Goal: Task Accomplishment & Management: Manage account settings

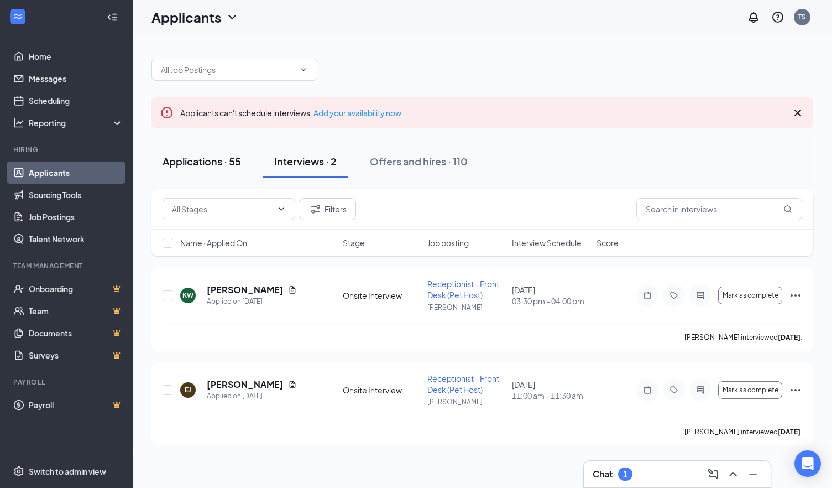
click at [227, 160] on div "Applications · 55" at bounding box center [202, 161] width 79 height 14
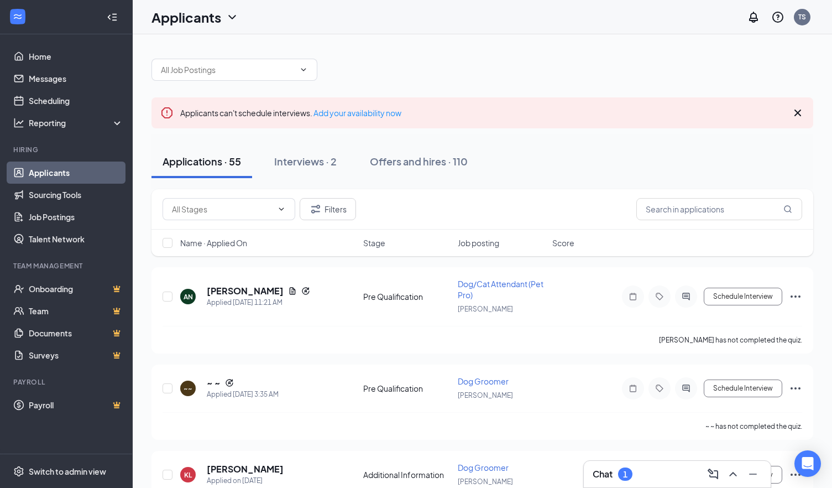
click at [637, 474] on div "Chat 1" at bounding box center [677, 474] width 169 height 18
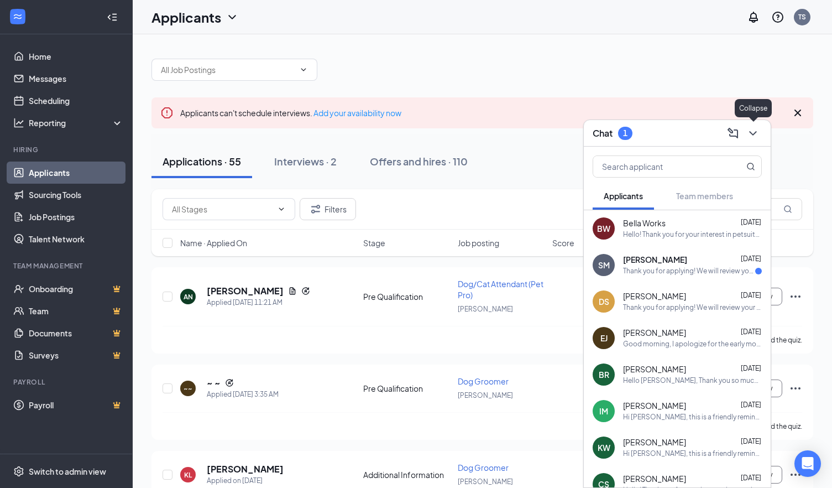
click at [755, 131] on icon "ChevronDown" at bounding box center [752, 133] width 13 height 13
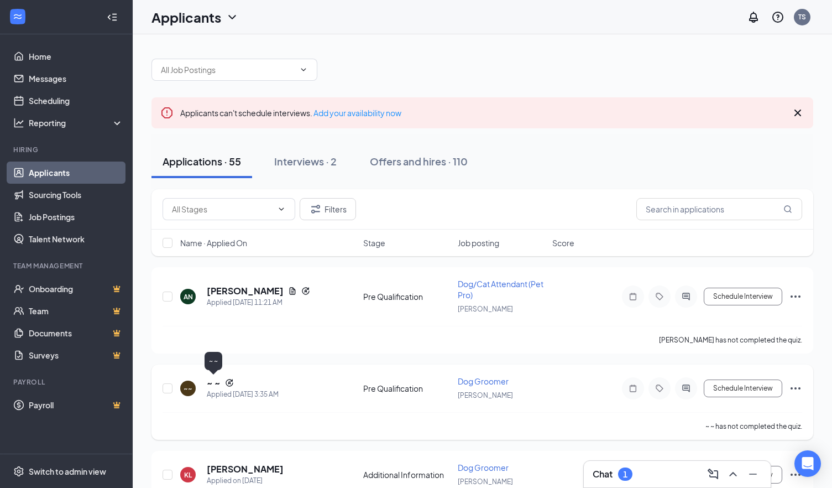
click at [216, 380] on h5 "~ ~" at bounding box center [214, 383] width 14 height 12
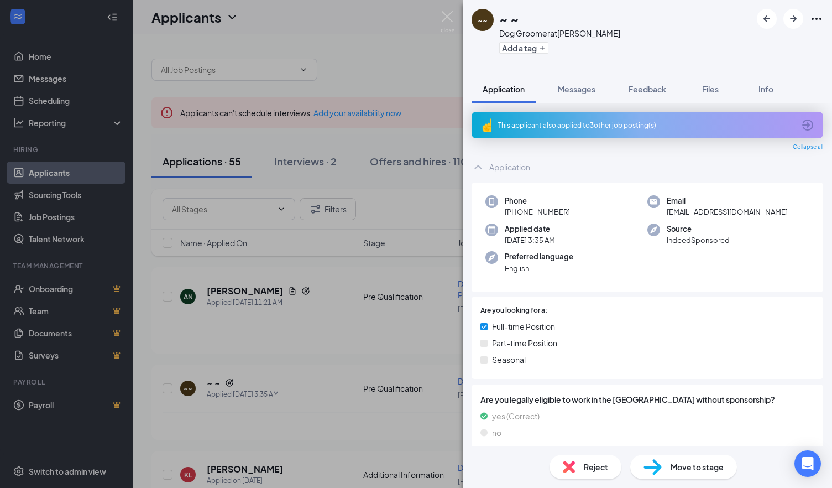
click at [573, 128] on div "This applicant also applied to 3 other job posting(s)" at bounding box center [646, 125] width 296 height 9
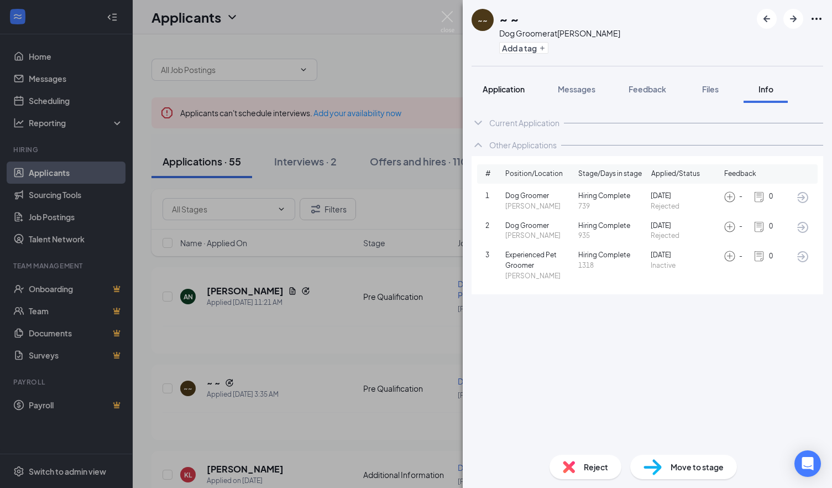
click at [525, 93] on span "Application" at bounding box center [504, 89] width 42 height 10
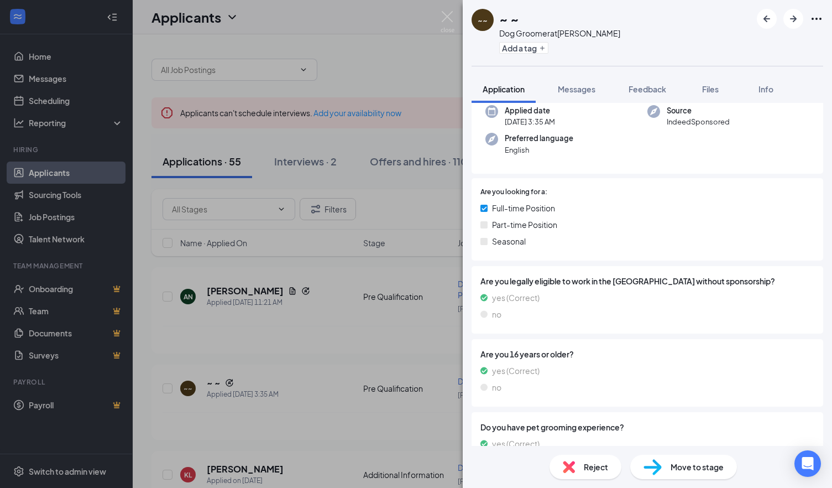
scroll to position [177, 0]
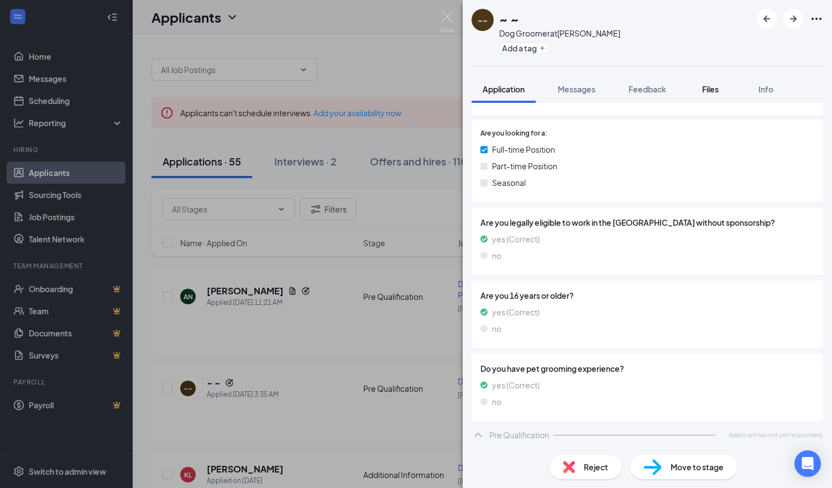
click at [721, 91] on div "Files" at bounding box center [710, 88] width 22 height 11
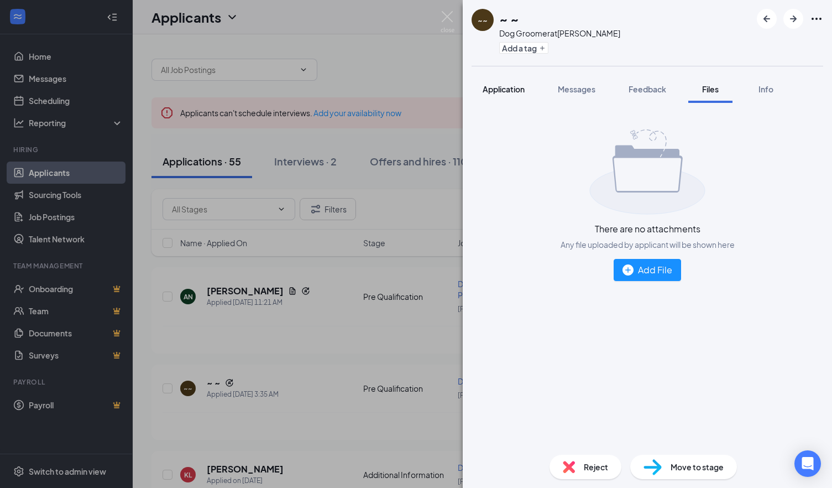
click at [521, 82] on button "Application" at bounding box center [504, 89] width 64 height 28
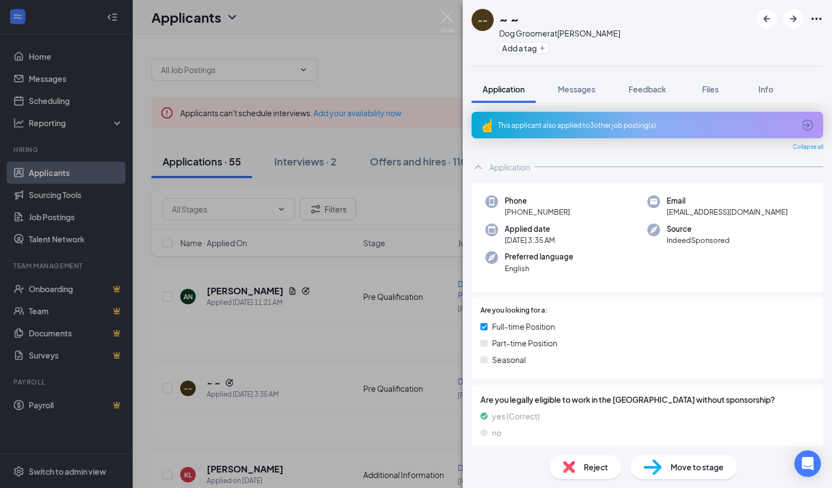
click at [587, 128] on div "This applicant also applied to 3 other job posting(s)" at bounding box center [646, 125] width 296 height 9
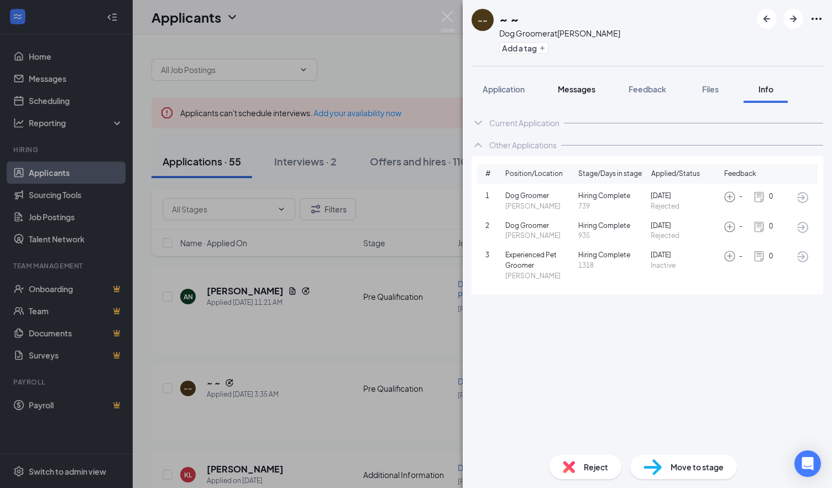
click at [598, 89] on button "Messages" at bounding box center [577, 89] width 60 height 28
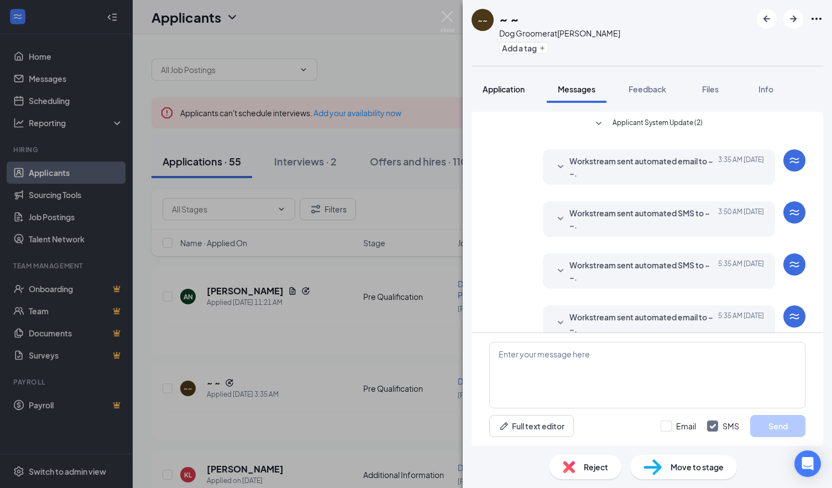
click at [518, 81] on button "Application" at bounding box center [504, 89] width 64 height 28
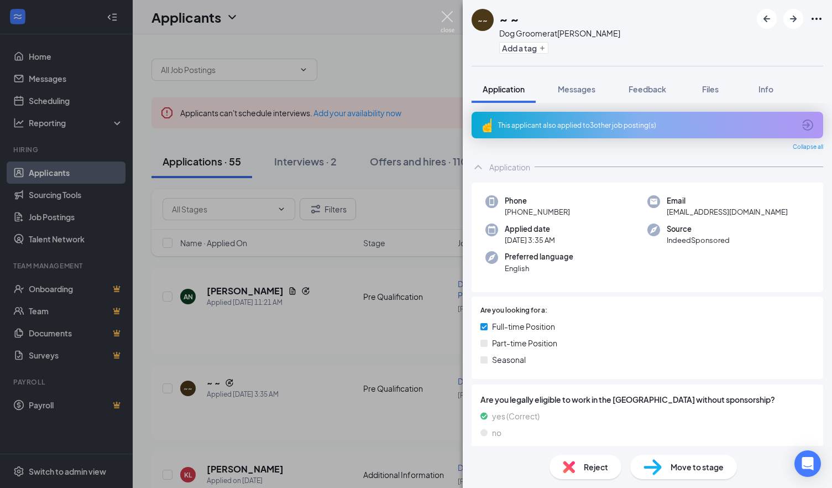
click at [451, 23] on img at bounding box center [448, 22] width 14 height 22
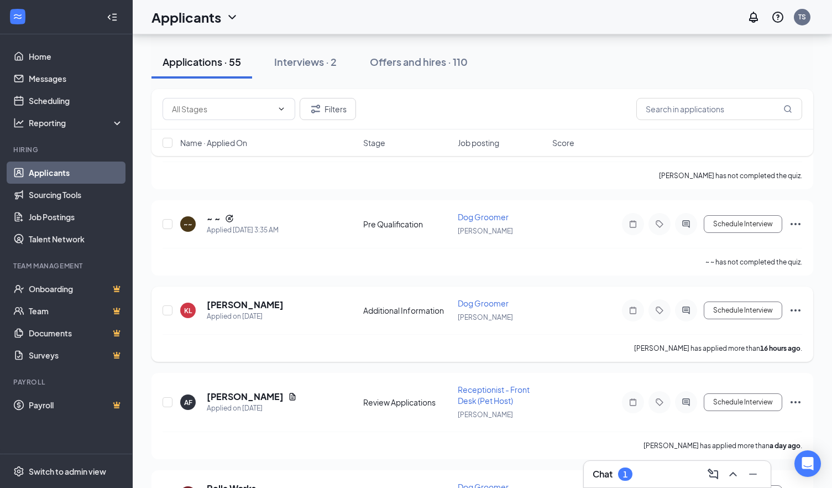
scroll to position [165, 0]
click at [236, 301] on h5 "[PERSON_NAME]" at bounding box center [245, 303] width 77 height 12
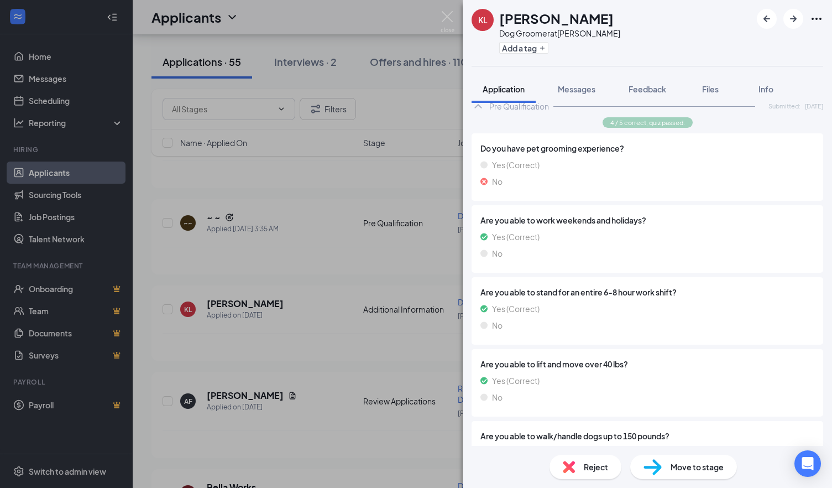
scroll to position [452, 0]
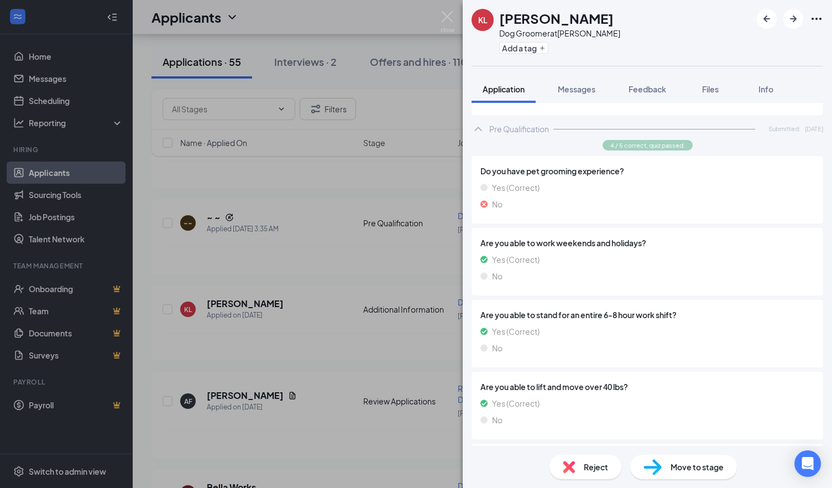
click at [566, 458] on div "Reject" at bounding box center [586, 467] width 72 height 24
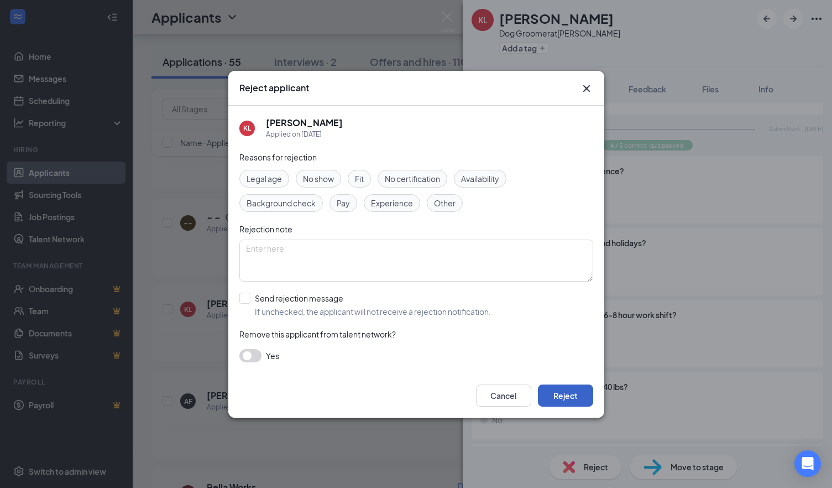
click at [564, 388] on button "Reject" at bounding box center [565, 395] width 55 height 22
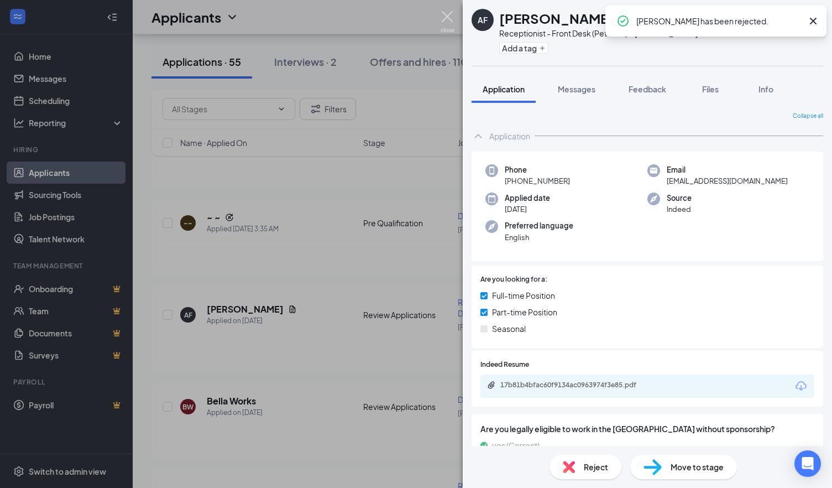
click at [447, 23] on img at bounding box center [448, 22] width 14 height 22
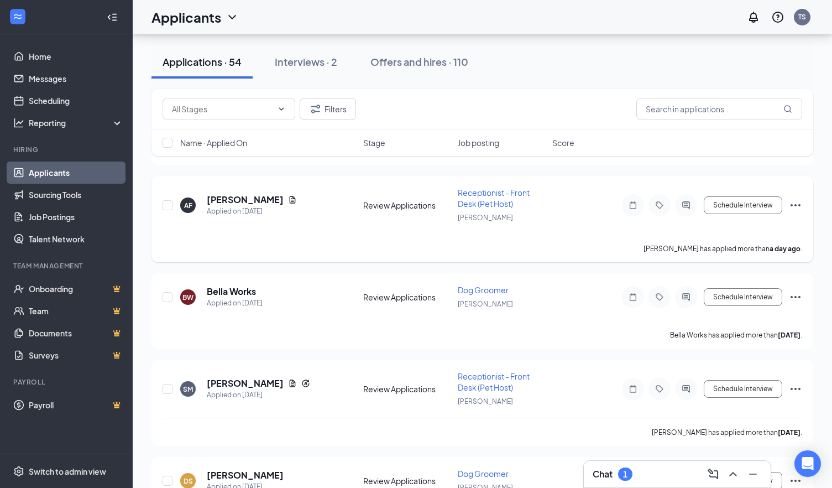
scroll to position [284, 0]
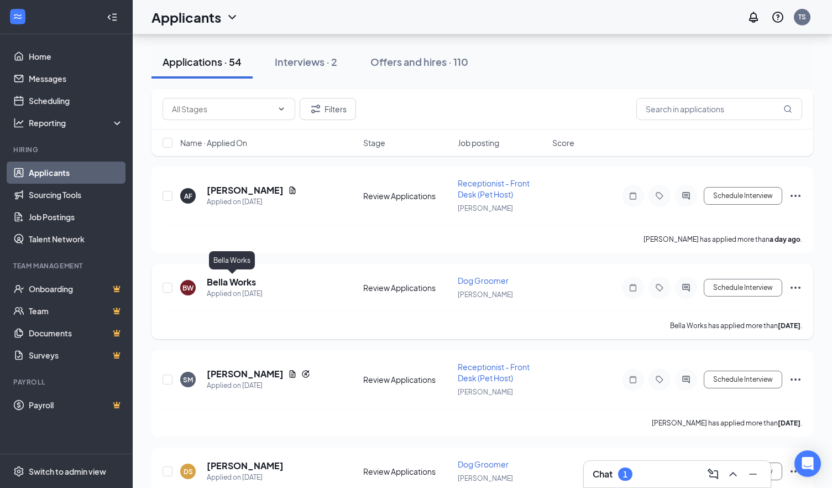
click at [247, 285] on h5 "Bella Works" at bounding box center [231, 282] width 49 height 12
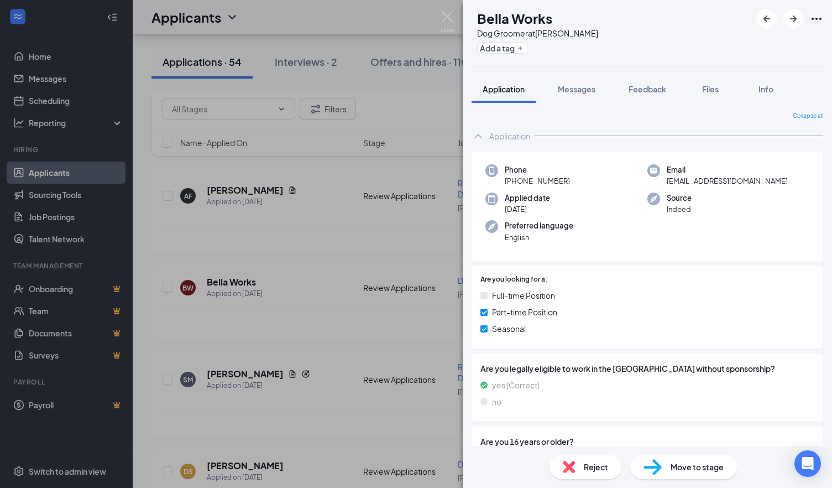
click at [454, 24] on img at bounding box center [448, 22] width 14 height 22
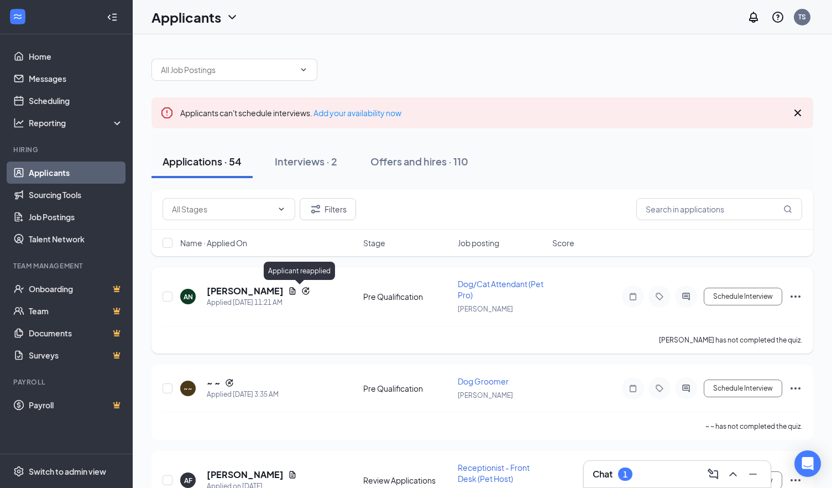
click at [301, 289] on icon "Reapply" at bounding box center [305, 290] width 9 height 9
click at [254, 285] on h5 "[PERSON_NAME]" at bounding box center [245, 291] width 77 height 12
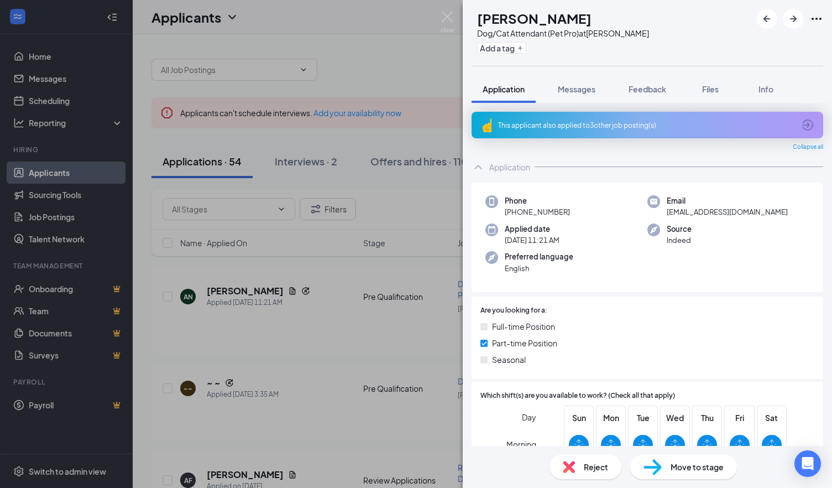
click at [571, 117] on div "This applicant also applied to 3 other job posting(s)" at bounding box center [648, 125] width 352 height 27
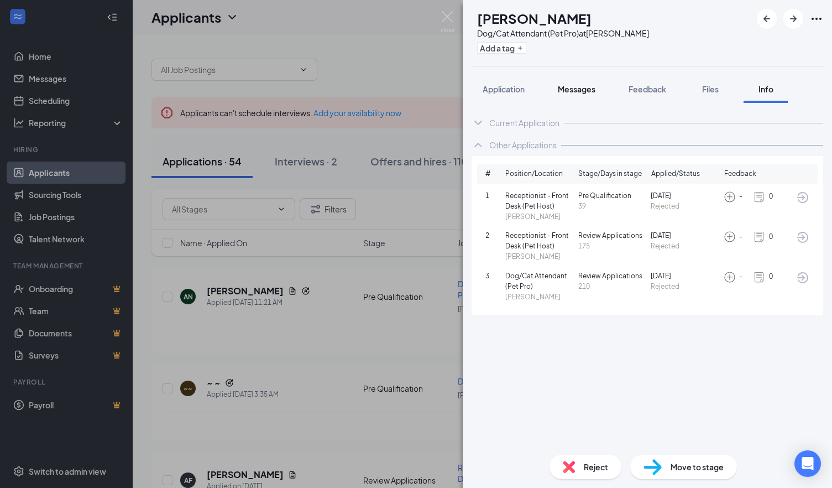
click at [576, 87] on span "Messages" at bounding box center [577, 89] width 38 height 10
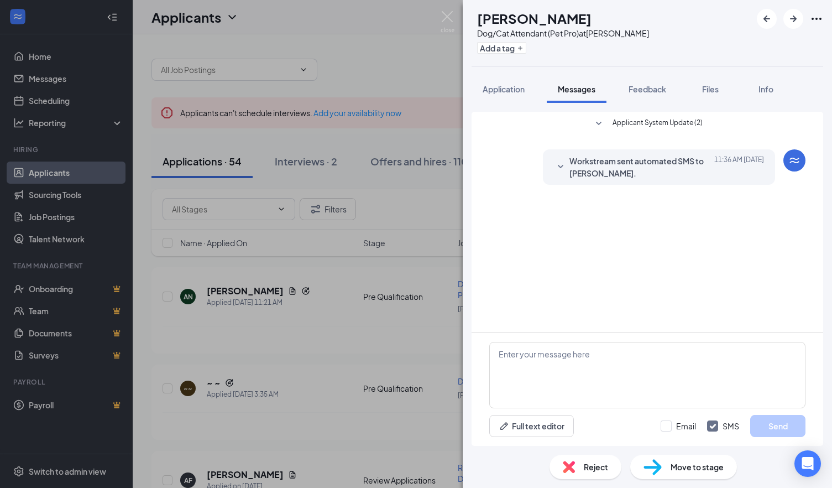
click at [603, 132] on div "Applicant System Update (2)" at bounding box center [647, 124] width 190 height 15
click at [603, 127] on icon "SmallChevronDown" at bounding box center [598, 123] width 13 height 13
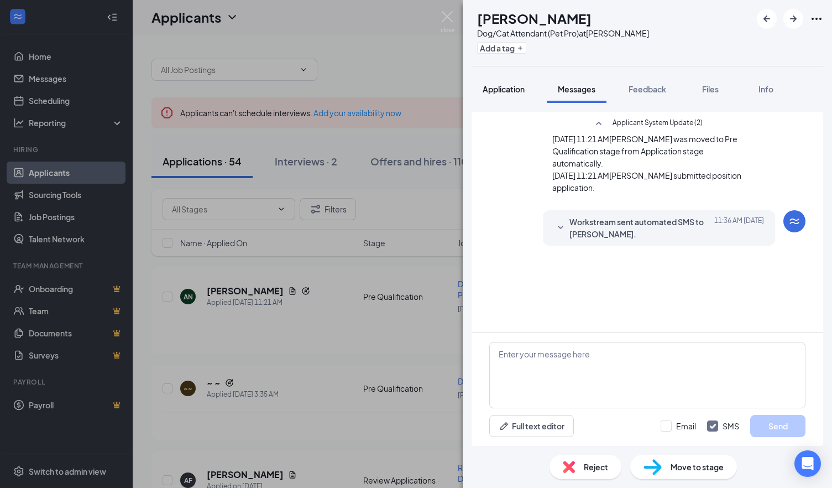
click at [506, 81] on button "Application" at bounding box center [504, 89] width 64 height 28
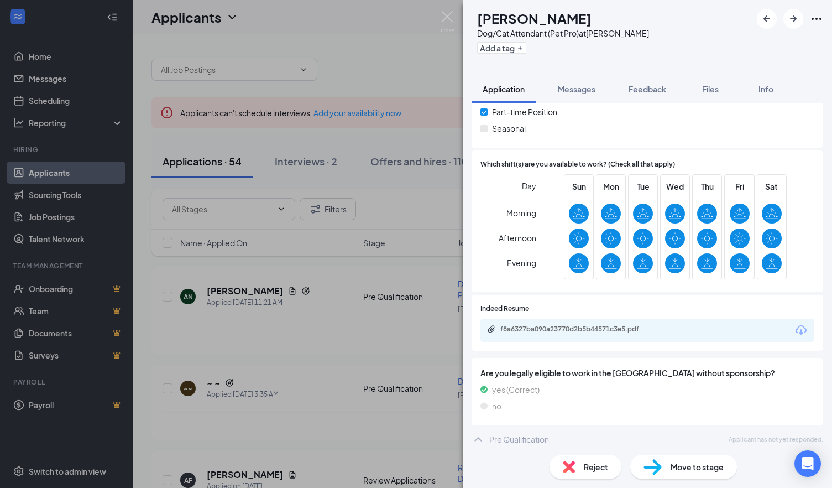
scroll to position [236, 0]
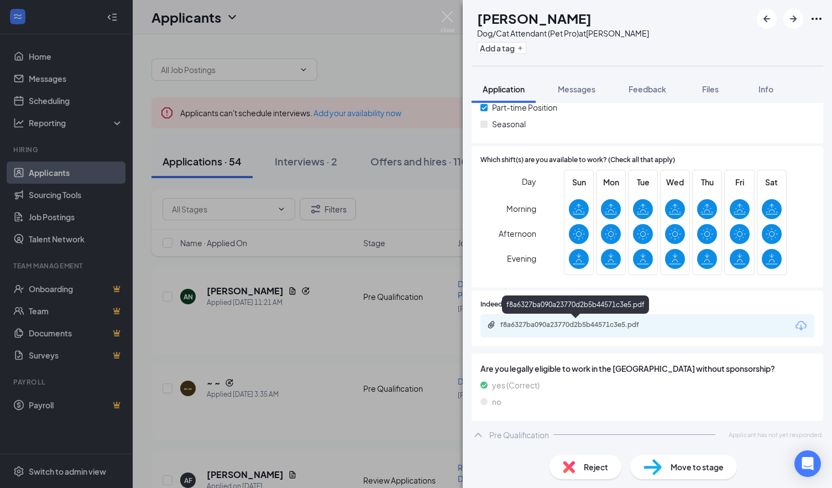
click at [528, 321] on div "f8a6327ba090a23770d2b5b44571c3e5.pdf" at bounding box center [577, 324] width 155 height 9
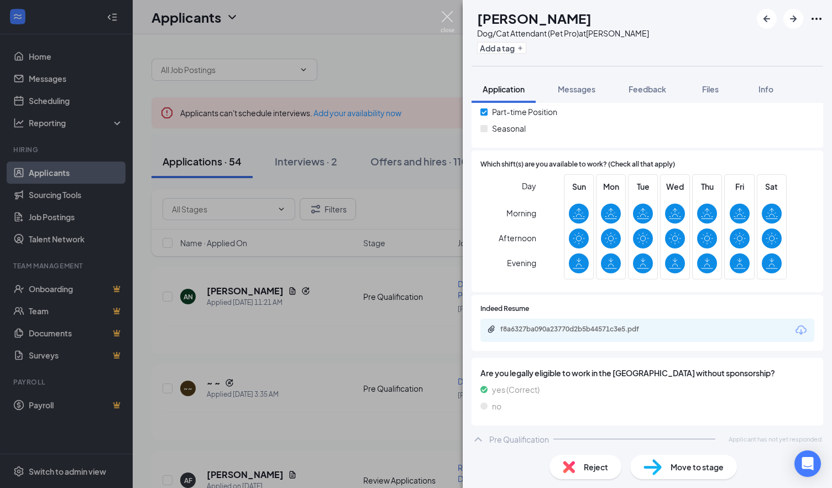
click at [441, 22] on img at bounding box center [448, 22] width 14 height 22
